Goal: Communication & Community: Answer question/provide support

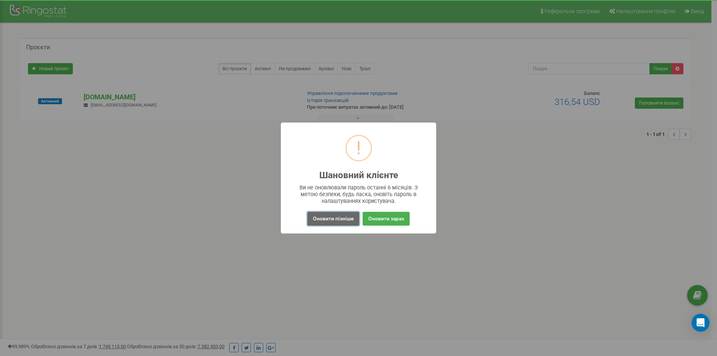
click at [336, 216] on button "Оновити пізніше" at bounding box center [333, 219] width 52 height 14
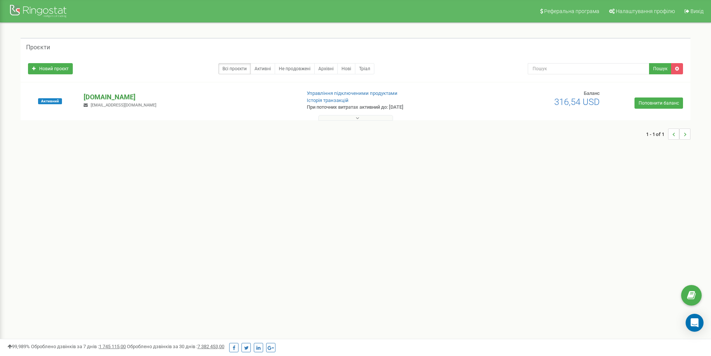
click at [106, 94] on p "[DOMAIN_NAME]" at bounding box center [189, 97] width 211 height 10
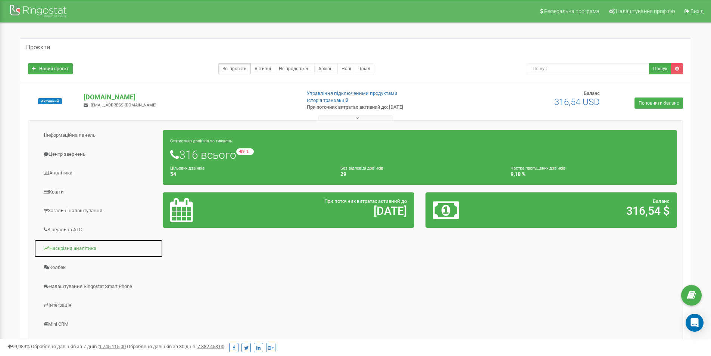
click at [78, 248] on link "Наскрізна аналітика" at bounding box center [98, 248] width 129 height 18
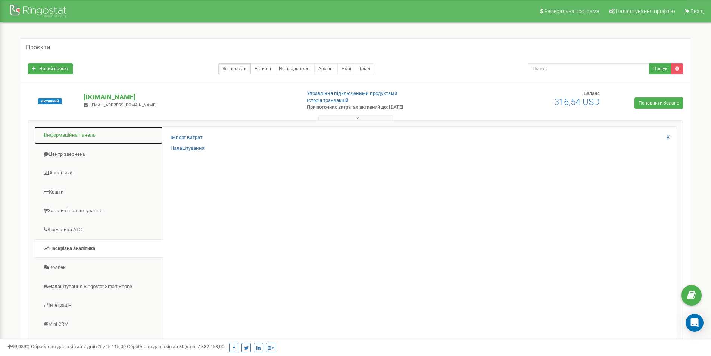
click at [63, 131] on link "Інформаційна панель" at bounding box center [98, 135] width 129 height 18
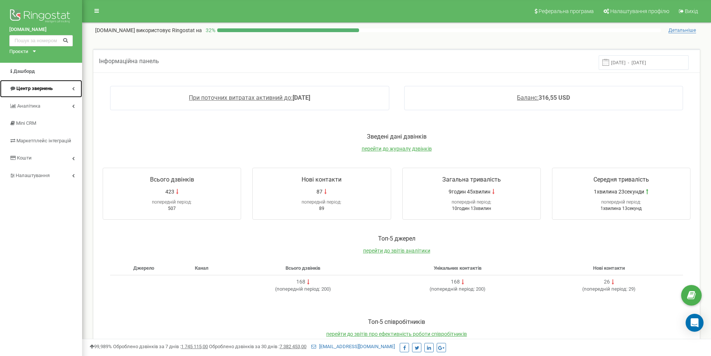
click at [76, 86] on link "Центр звернень" at bounding box center [41, 89] width 82 height 18
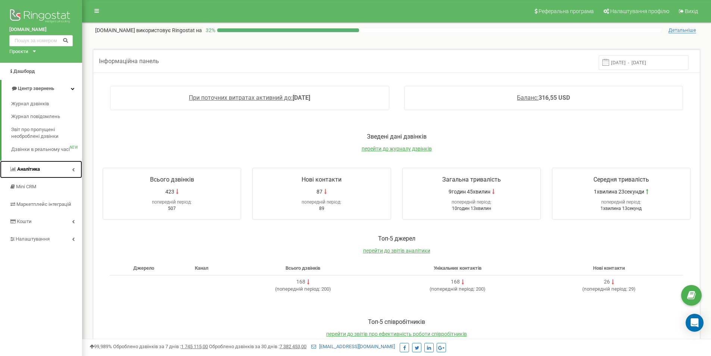
click at [59, 163] on link "Аналiтика" at bounding box center [41, 170] width 82 height 18
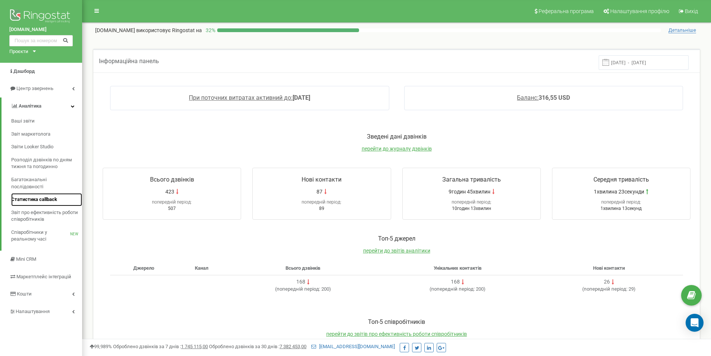
click at [38, 200] on span "Статистика callback" at bounding box center [34, 199] width 46 height 7
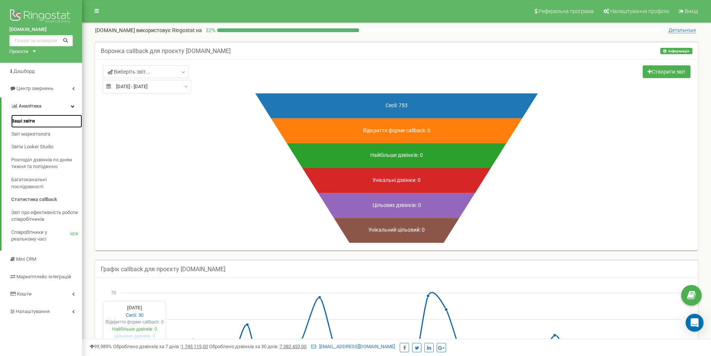
click at [37, 120] on link "Ваші звіти" at bounding box center [46, 121] width 71 height 13
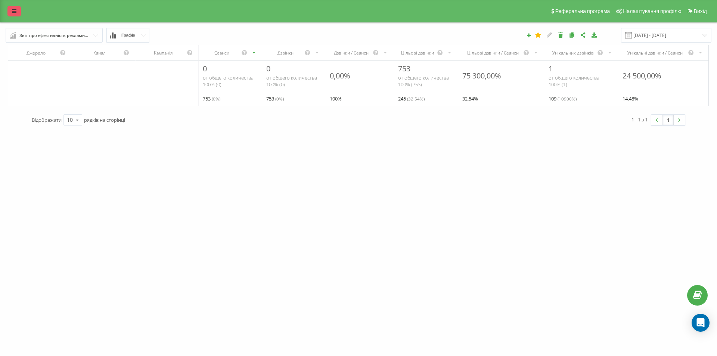
click at [9, 12] on link at bounding box center [13, 11] width 13 height 10
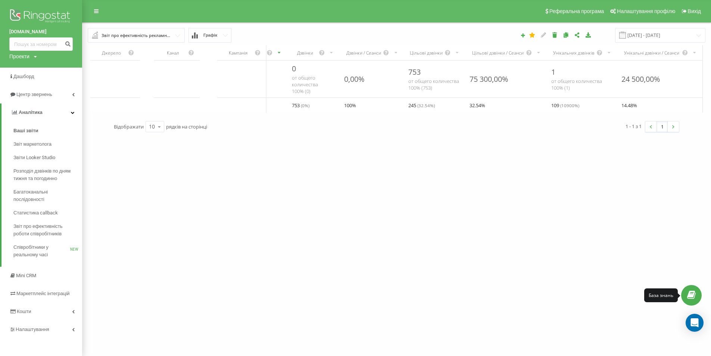
click at [693, 289] on link at bounding box center [691, 295] width 21 height 21
click at [691, 320] on icon "Open Intercom Messenger" at bounding box center [694, 323] width 9 height 10
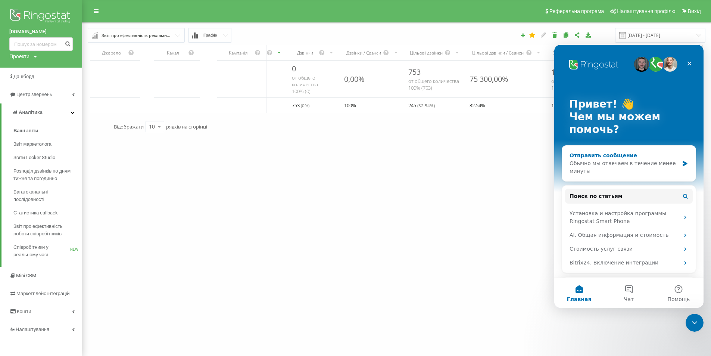
click at [622, 150] on div "Отправить сообщение Обычно мы отвечаем в течение менее минуты" at bounding box center [629, 163] width 134 height 35
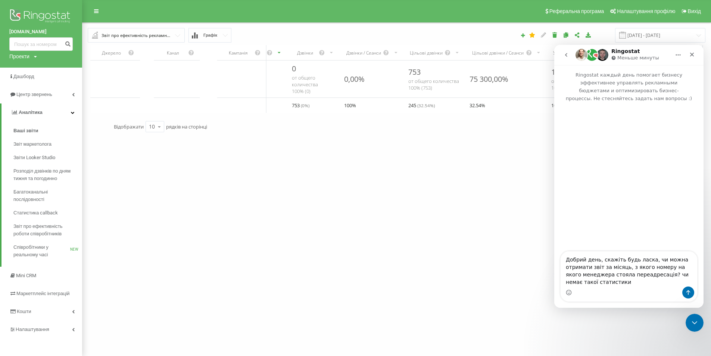
type textarea "Добрий день, скажіть будь ласка, чи можна отримати звіт за місяць, з якого номе…"
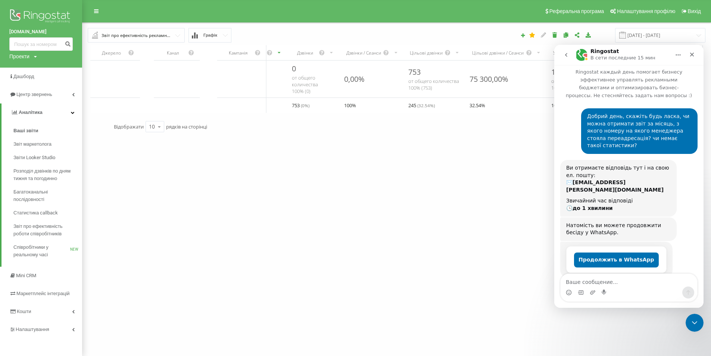
scroll to position [54, 0]
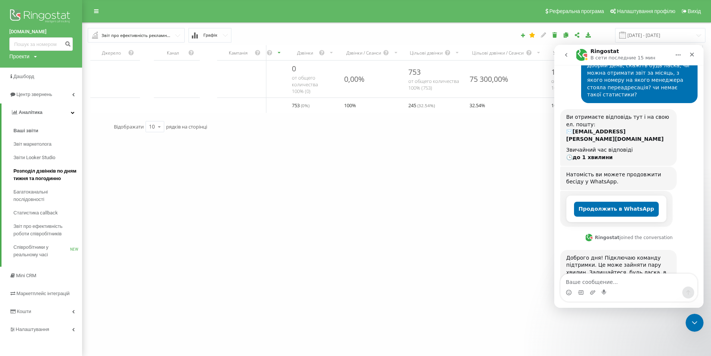
click at [35, 175] on span "Розподіл дзвінків по дням тижня та погодинно" at bounding box center [45, 174] width 65 height 15
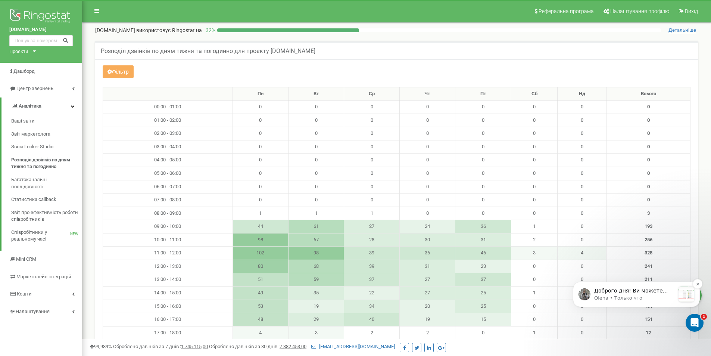
click at [602, 295] on p "Olena • Только что" at bounding box center [634, 298] width 81 height 7
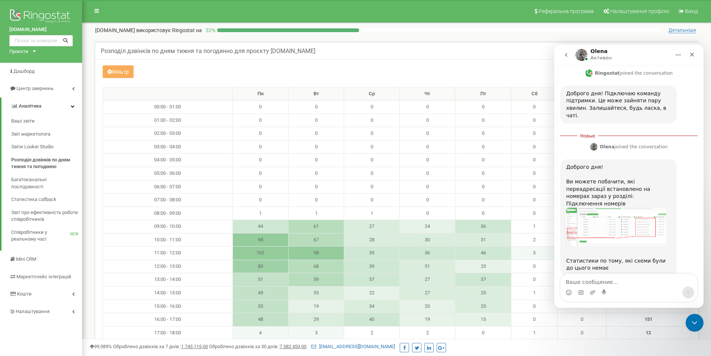
scroll to position [228, 0]
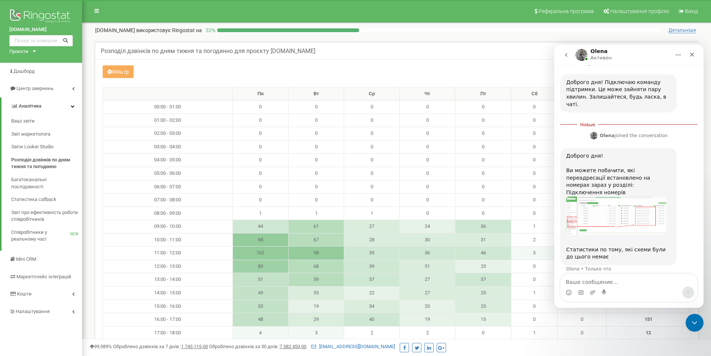
click at [624, 196] on img "Olena говорит…" at bounding box center [616, 215] width 100 height 39
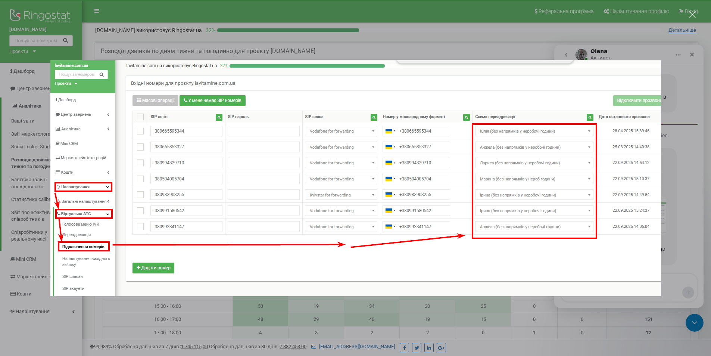
click at [690, 102] on div "Мессенджер Intercom" at bounding box center [355, 178] width 711 height 356
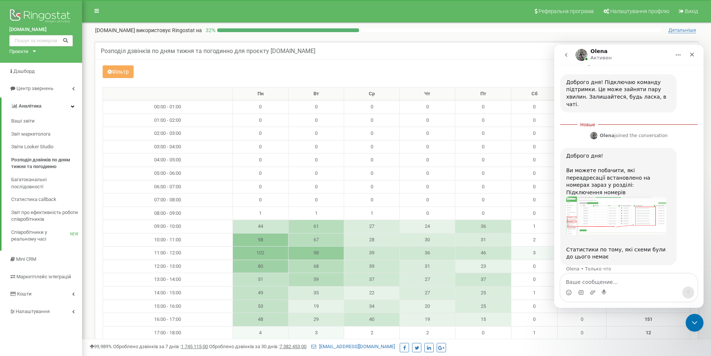
click at [648, 196] on img "Olena говорит…" at bounding box center [616, 215] width 100 height 39
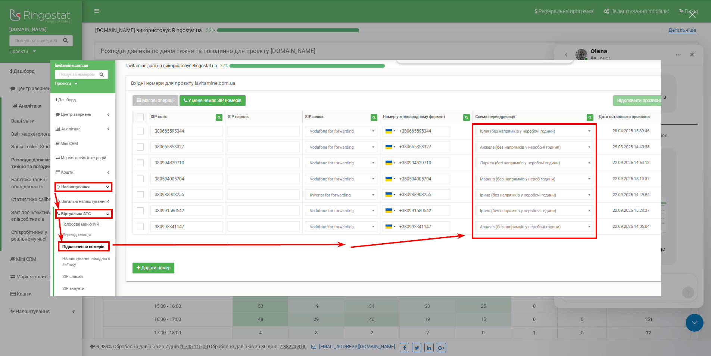
click at [674, 103] on div "Мессенджер Intercom" at bounding box center [355, 178] width 711 height 356
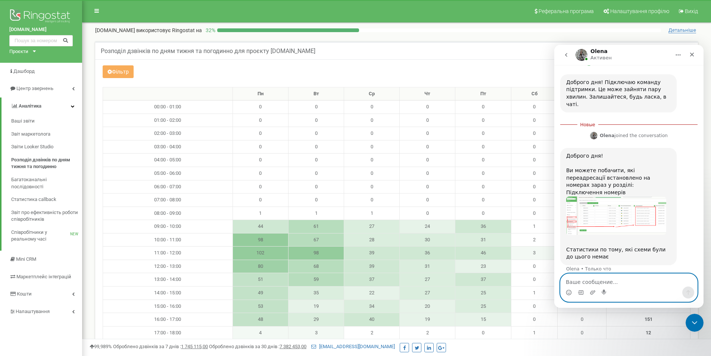
click at [617, 285] on textarea "Ваше сообщение..." at bounding box center [629, 280] width 137 height 13
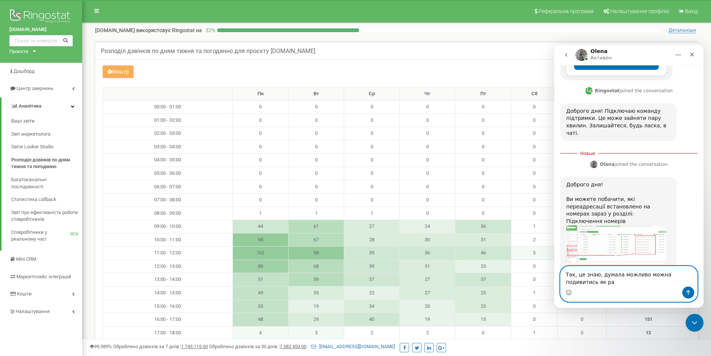
scroll to position [207, 0]
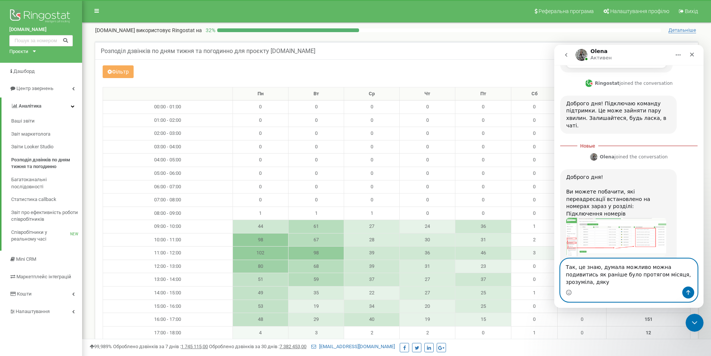
type textarea "Так, це знаю, думала можливо можна подивитись як раніше було протягом місяця, з…"
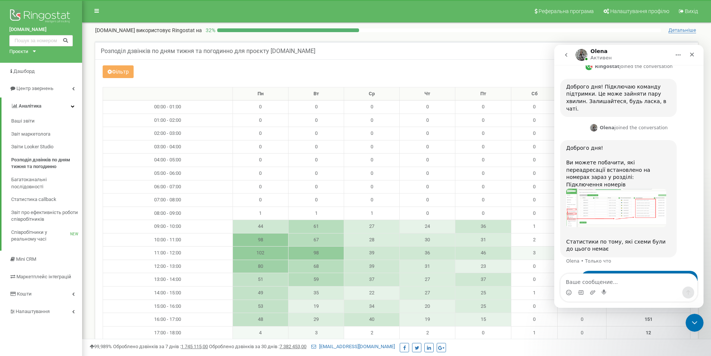
click at [568, 55] on icon "go back" at bounding box center [566, 55] width 6 height 6
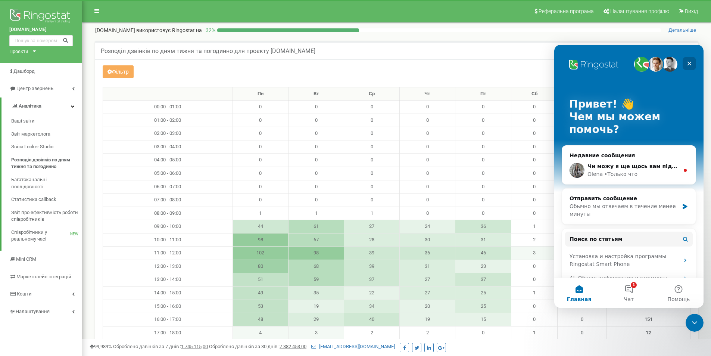
click at [690, 63] on icon "Закрыть" at bounding box center [690, 64] width 4 height 4
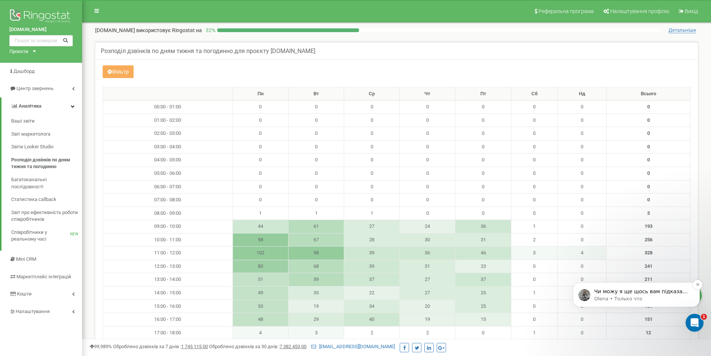
click at [650, 295] on p "Чи можу я ще щось вам підказати ?" at bounding box center [642, 291] width 96 height 7
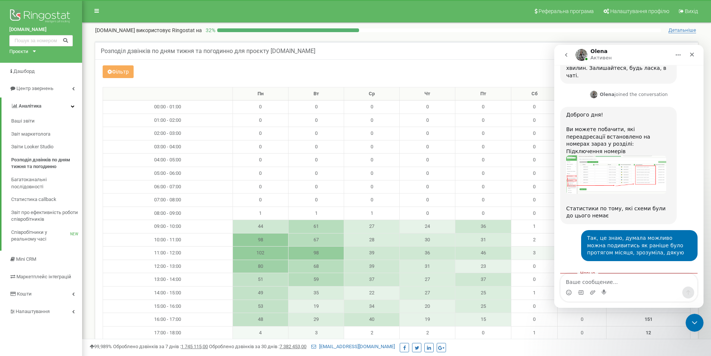
scroll to position [258, 0]
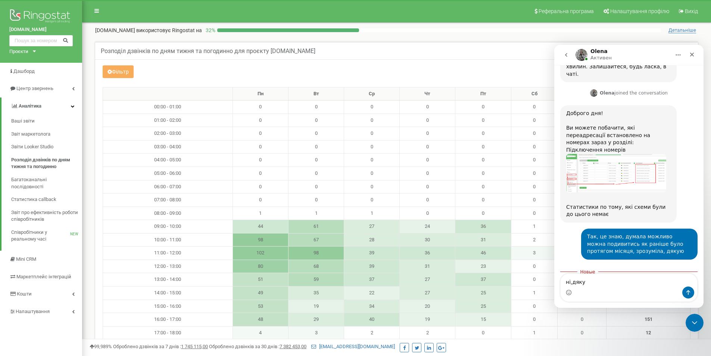
type textarea "ні,дякую"
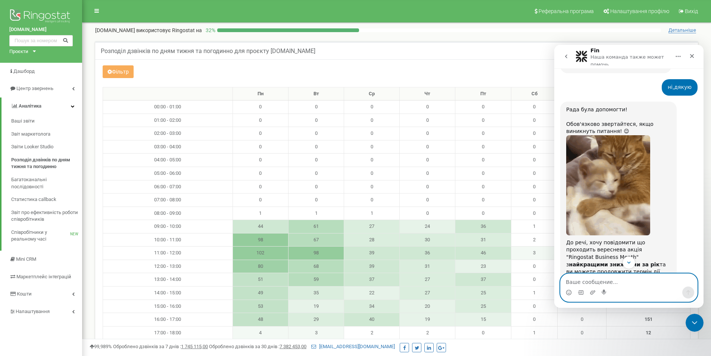
scroll to position [321, 0]
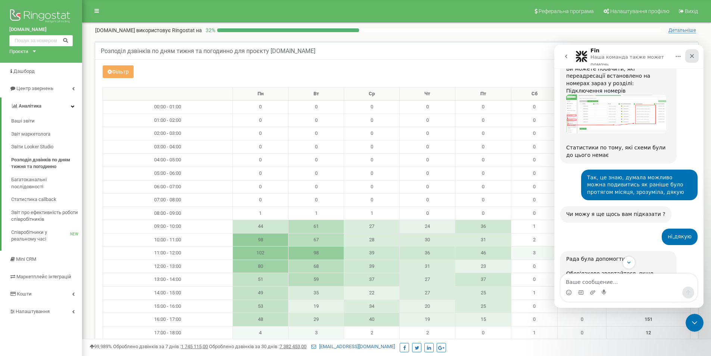
click at [695, 52] on div "Закрыть" at bounding box center [691, 55] width 13 height 13
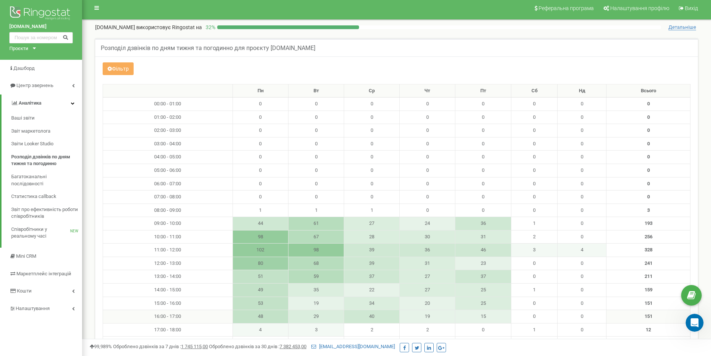
scroll to position [0, 0]
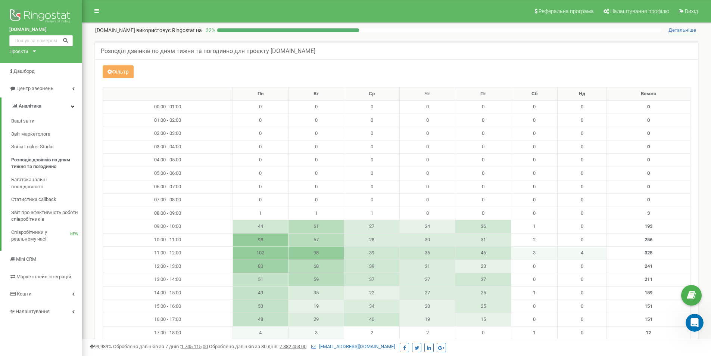
drag, startPoint x: 269, startPoint y: 14, endPoint x: 275, endPoint y: 12, distance: 6.6
click at [269, 14] on nav "Реферальна програма Налаштування профілю Вихід" at bounding box center [396, 11] width 629 height 22
click at [696, 323] on icon "Открыть службу сообщений Intercom" at bounding box center [694, 321] width 12 height 12
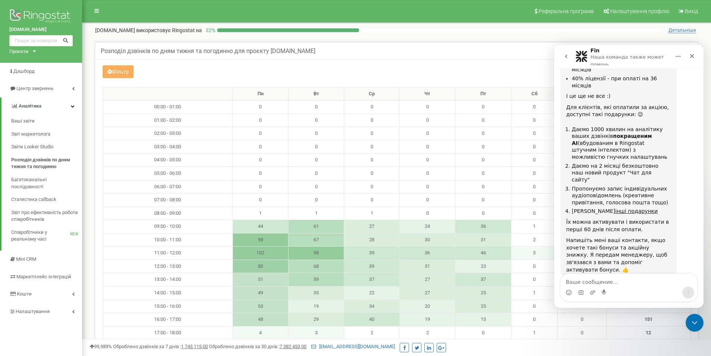
scroll to position [731, 0]
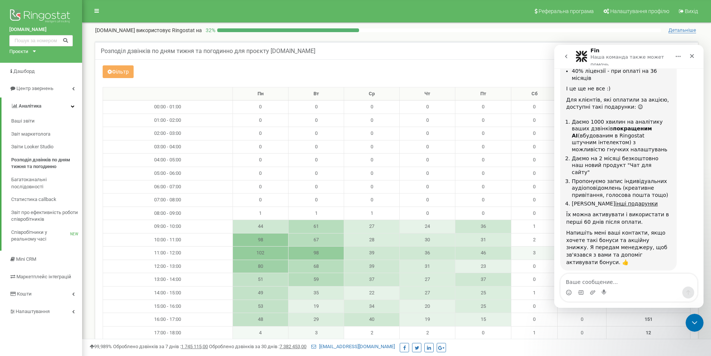
click at [630, 329] on span "Отлично" at bounding box center [629, 335] width 13 height 13
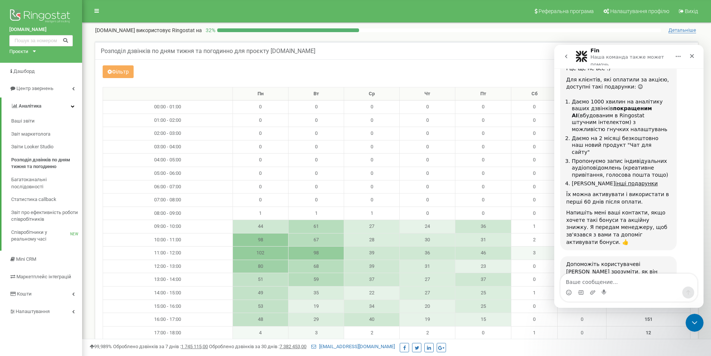
click at [654, 335] on div "Отправить" at bounding box center [651, 342] width 15 height 15
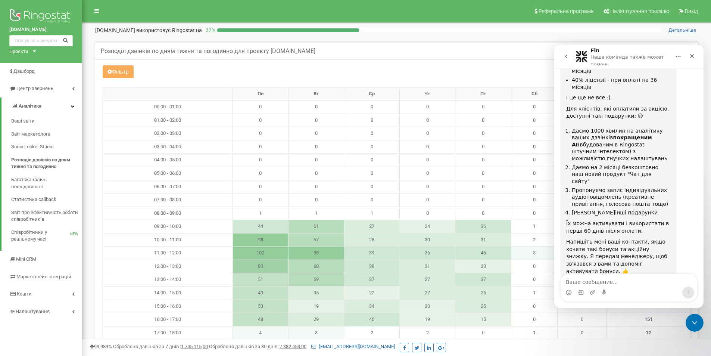
click at [567, 57] on icon "go back" at bounding box center [566, 56] width 6 height 6
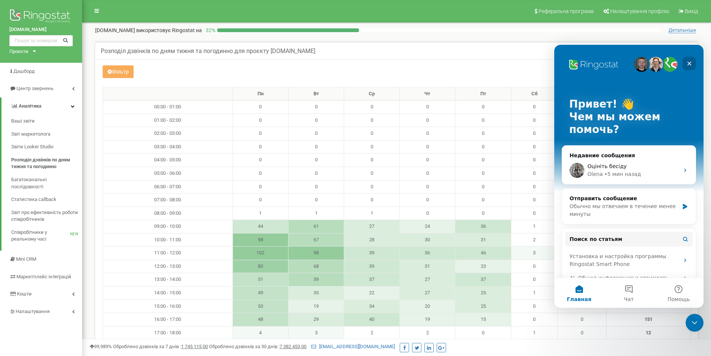
drag, startPoint x: 694, startPoint y: 61, endPoint x: 1248, endPoint y: 109, distance: 556.5
click at [694, 61] on div "Закрыть" at bounding box center [689, 63] width 13 height 13
